Goal: Transaction & Acquisition: Purchase product/service

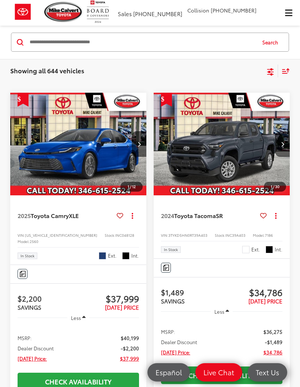
click at [210, 38] on input "Search by Make, Model, or Keyword" at bounding box center [142, 42] width 227 height 18
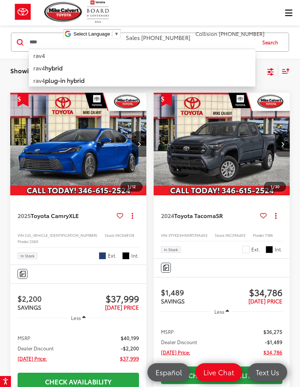
click at [66, 54] on li "rav4" at bounding box center [142, 55] width 227 height 13
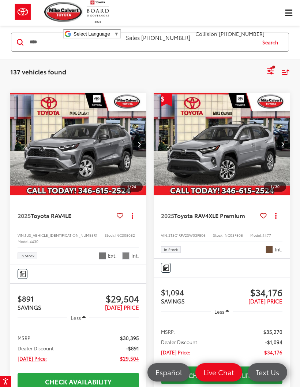
scroll to position [118, 0]
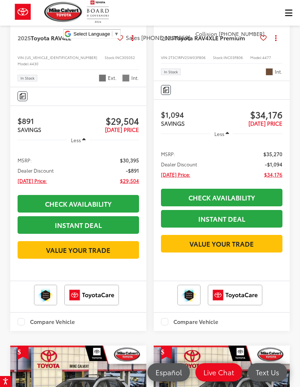
click at [289, 11] on div "Mike Calvert Toyota Select Language ​ ▼ Sales 713-597-5313 Service 346-577-8734…" at bounding box center [150, 22] width 300 height 44
click at [282, 11] on div "Mike Calvert Toyota Select Language ​ ▼ Sales 713-597-5313 Service 346-577-8734…" at bounding box center [150, 22] width 300 height 44
click at [287, 17] on div "Mike Calvert Toyota Select Language ​ ▼ Sales 713-597-5313 Service 346-577-8734…" at bounding box center [150, 22] width 300 height 44
click at [288, 16] on div "Mike Calvert Toyota Select Language ​ ▼ Sales 713-597-5313 Service 346-577-8734…" at bounding box center [150, 22] width 300 height 44
click at [290, 14] on div "Mike Calvert Toyota Select Language ​ ▼ Sales 713-597-5313 Service 346-577-8734…" at bounding box center [150, 22] width 300 height 44
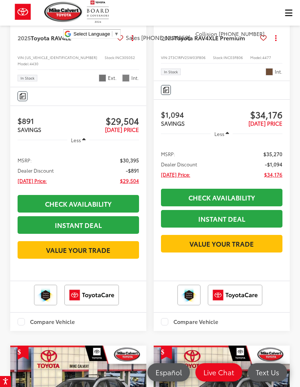
click at [286, 14] on div "Mike Calvert Toyota Select Language ​ ▼ Sales 713-597-5313 Service 346-577-8734…" at bounding box center [150, 22] width 300 height 44
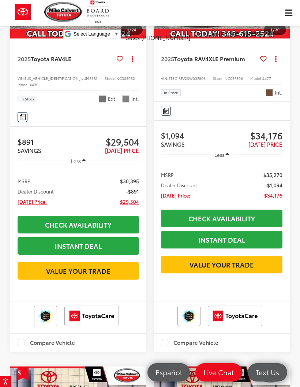
scroll to position [0, 0]
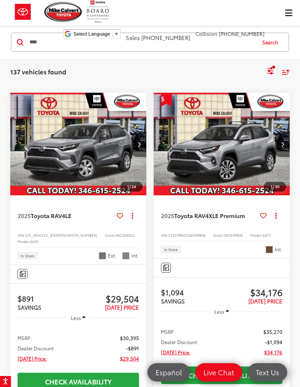
click at [288, 14] on div "Mike Calvert Toyota Select Language ​ ▼ Sales 713-597-5313 Service 346-577-8734…" at bounding box center [150, 22] width 300 height 44
click at [63, 40] on div "Mike Calvert Toyota Select Language ​ ▼ Sales 713-597-5313 Service 346-577-8734…" at bounding box center [150, 22] width 300 height 44
click at [61, 44] on input "****" at bounding box center [142, 42] width 227 height 18
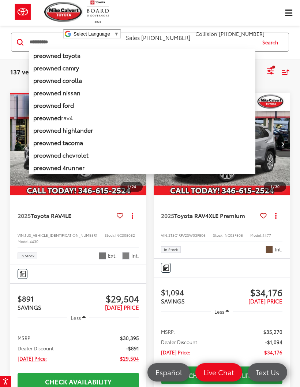
click at [272, 45] on button "Search" at bounding box center [272, 42] width 33 height 18
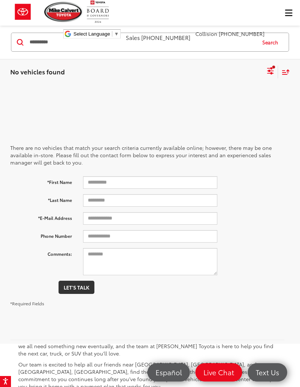
click at [288, 18] on div "Mike Calvert Toyota Select Language ​ ▼ Sales 713-597-5313 Service 346-577-8734…" at bounding box center [150, 22] width 300 height 44
click at [287, 11] on div "Mike Calvert Toyota Select Language ​ ▼ Sales 713-597-5313 Service 346-577-8734…" at bounding box center [150, 22] width 300 height 44
click at [285, 13] on div "Mike Calvert Toyota Select Language ​ ▼ Sales 713-597-5313 Service 346-577-8734…" at bounding box center [150, 22] width 300 height 44
click at [288, 14] on div "Mike Calvert Toyota Select Language ​ ▼ Sales 713-597-5313 Service 346-577-8734…" at bounding box center [150, 22] width 300 height 44
click at [282, 15] on div "Mike Calvert Toyota Select Language ​ ▼ Sales 713-597-5313 Service 346-577-8734…" at bounding box center [150, 22] width 300 height 44
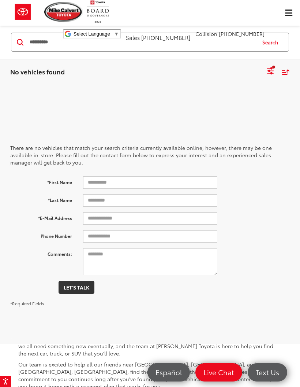
click at [289, 15] on div "Mike Calvert Toyota Select Language ​ ▼ Sales 713-597-5313 Service 346-577-8734…" at bounding box center [150, 22] width 300 height 44
click at [51, 49] on div "********* ********* preowned toyota preowned camry preowned corolla preowned ni…" at bounding box center [142, 42] width 227 height 18
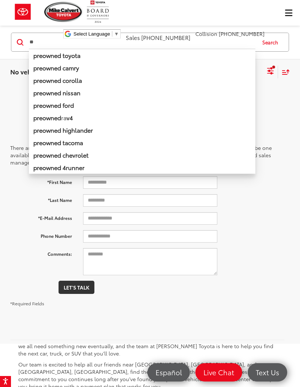
type input "*"
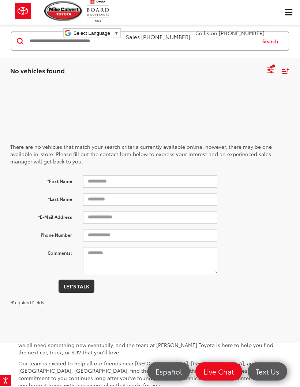
click at [292, 10] on div "Mike Calvert Toyota Select Language ​ ▼ Sales 713-597-5313 Service 346-577-8734…" at bounding box center [150, 22] width 300 height 44
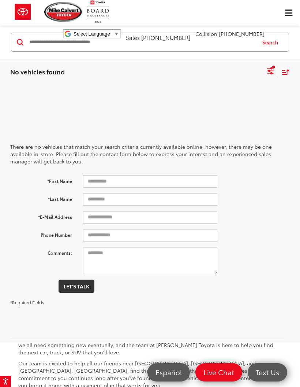
click at [289, 11] on div "Mike Calvert Toyota Select Language ​ ▼ Sales 713-597-5313 Service 346-577-8734…" at bounding box center [150, 22] width 300 height 44
click at [286, 18] on div "Mike Calvert Toyota Select Language ​ ▼ Sales 713-597-5313 Service 346-577-8734…" at bounding box center [150, 22] width 300 height 44
click at [287, 16] on div "Mike Calvert Toyota Select Language ​ ▼ Sales 713-597-5313 Service 346-577-8734…" at bounding box center [150, 22] width 300 height 44
click at [282, 18] on div "Mike Calvert Toyota Select Language ​ ▼ Sales 713-597-5313 Service 346-577-8734…" at bounding box center [150, 22] width 300 height 44
click at [286, 18] on div "Mike Calvert Toyota Select Language ​ ▼ Sales 713-597-5313 Service 346-577-8734…" at bounding box center [150, 22] width 300 height 44
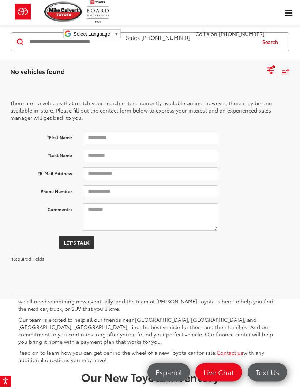
scroll to position [0, 0]
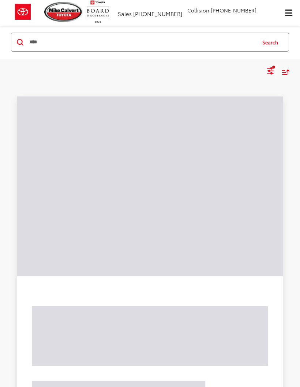
click at [289, 13] on span "Click to show site navigation" at bounding box center [288, 13] width 7 height 0
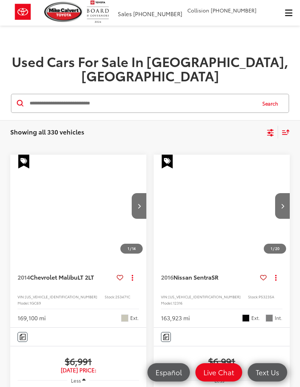
click at [34, 94] on input "Search by Make, Model, or Keyword" at bounding box center [142, 103] width 227 height 18
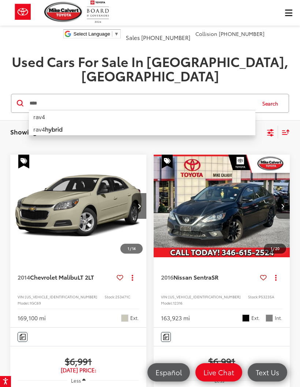
click at [41, 110] on li "rav4" at bounding box center [142, 116] width 227 height 13
type input "****"
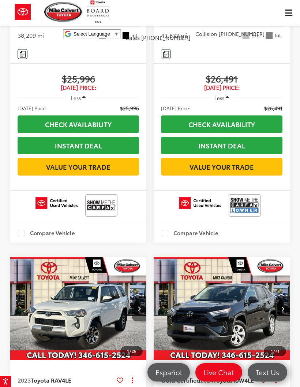
scroll to position [1001, 0]
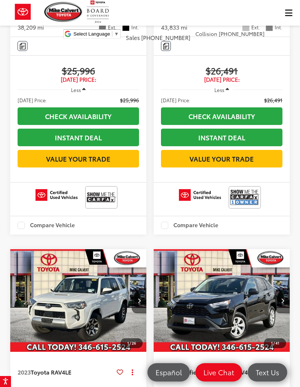
click at [251, 207] on img at bounding box center [244, 197] width 29 height 19
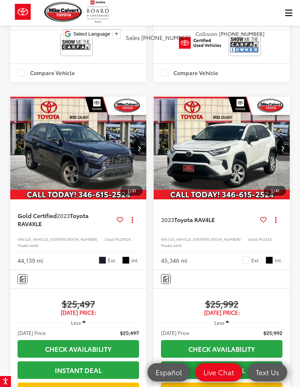
scroll to position [413, 0]
